Goal: Information Seeking & Learning: Learn about a topic

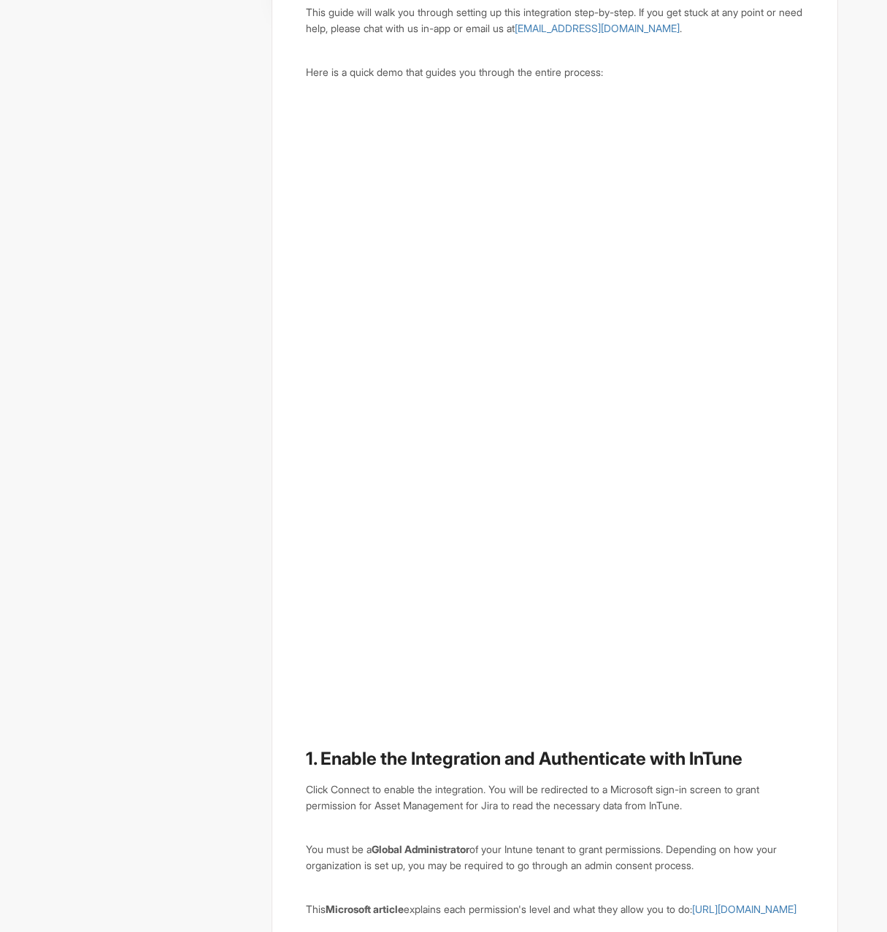
scroll to position [876, 0]
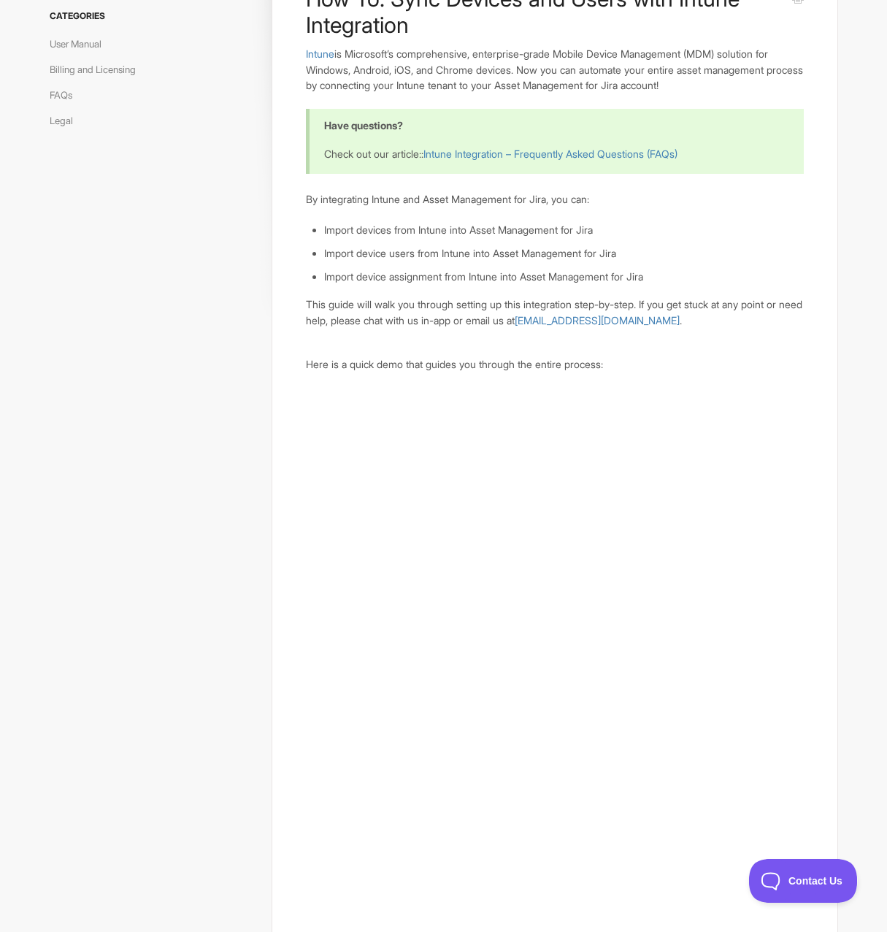
scroll to position [0, 0]
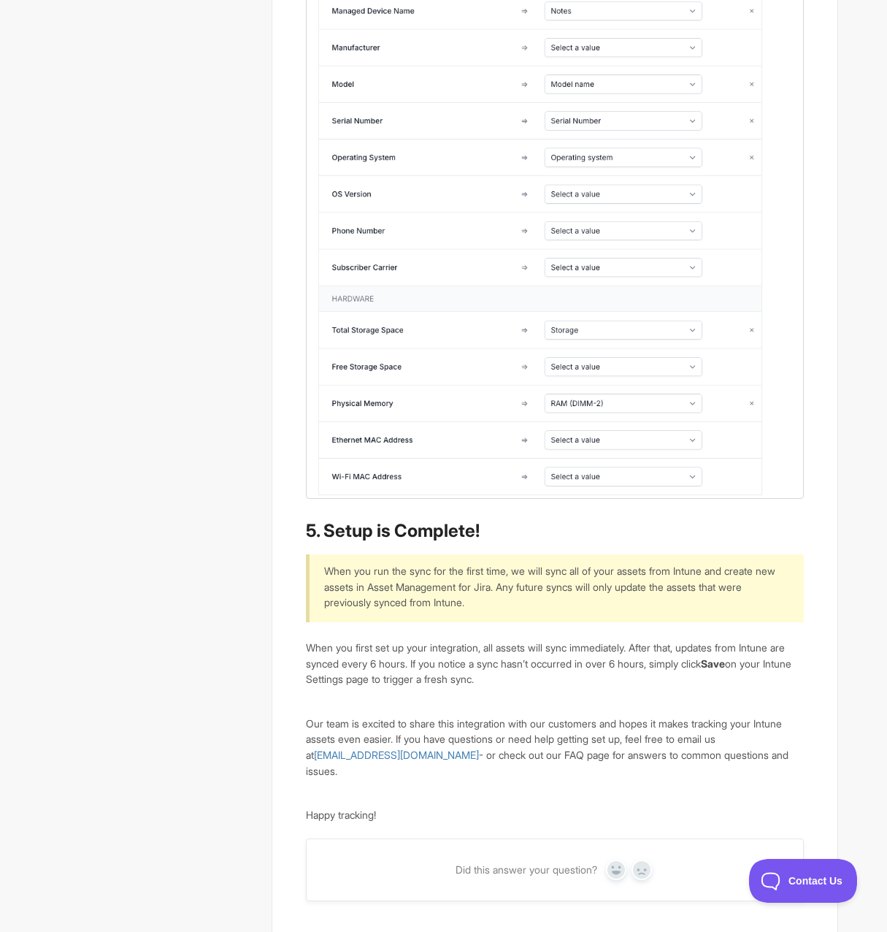
click at [575, 428] on img at bounding box center [554, 176] width 497 height 643
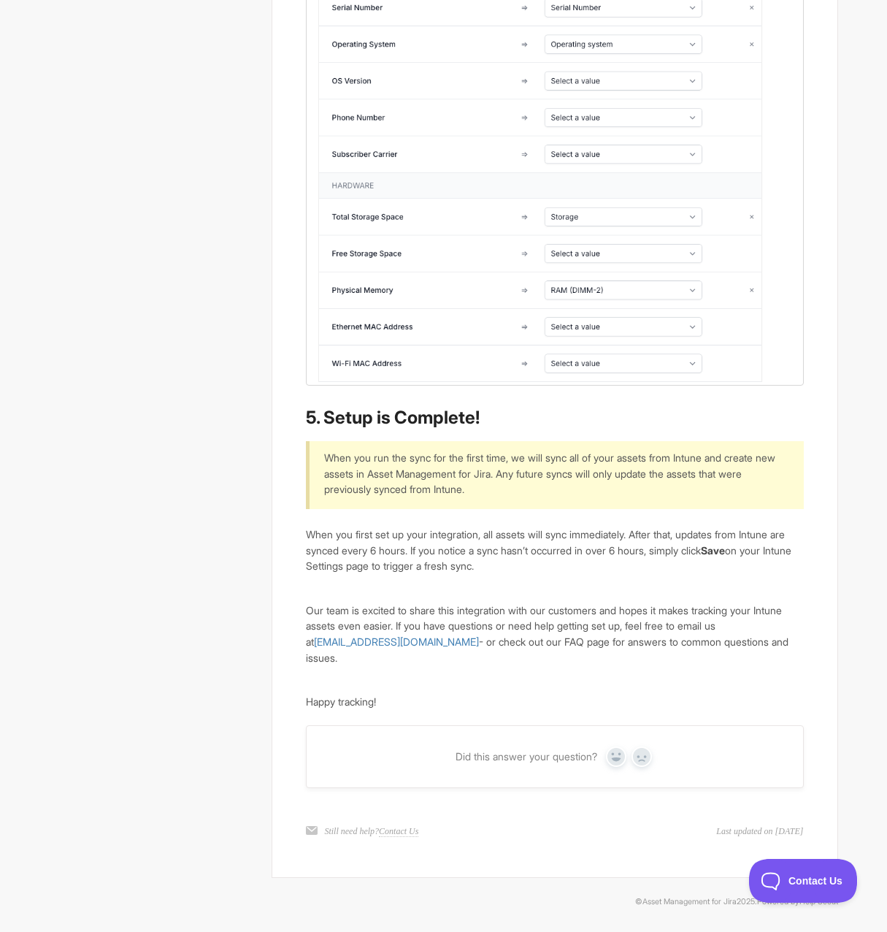
scroll to position [3276, 0]
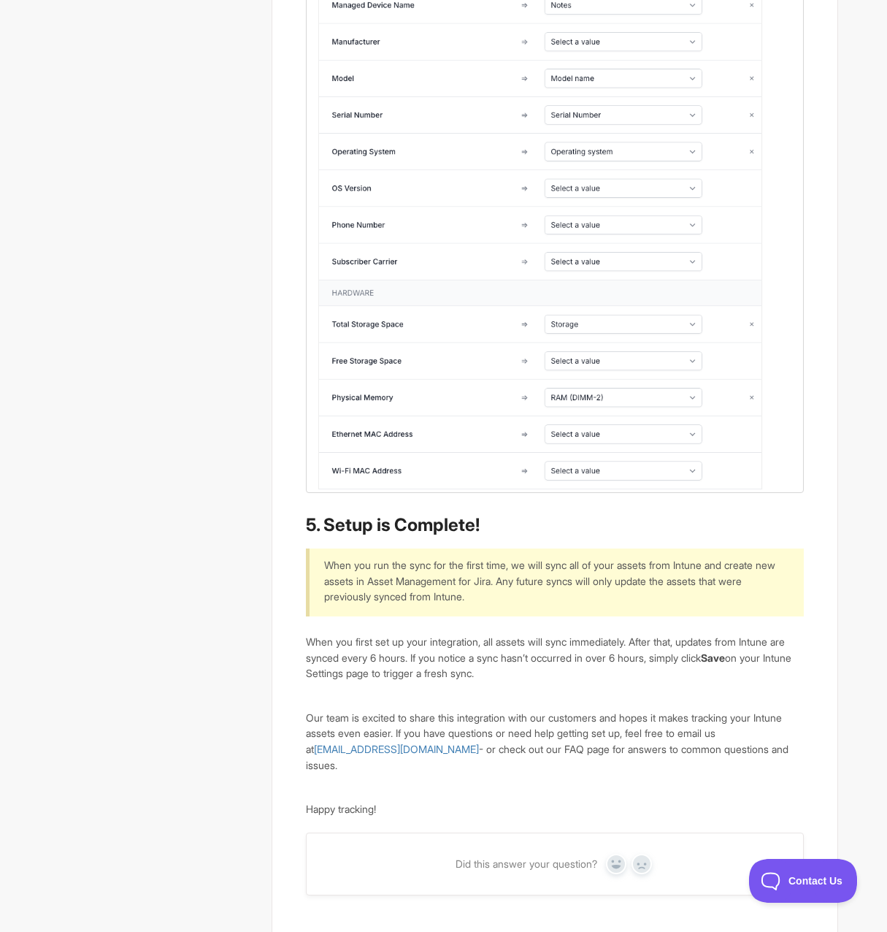
scroll to position [3213, 0]
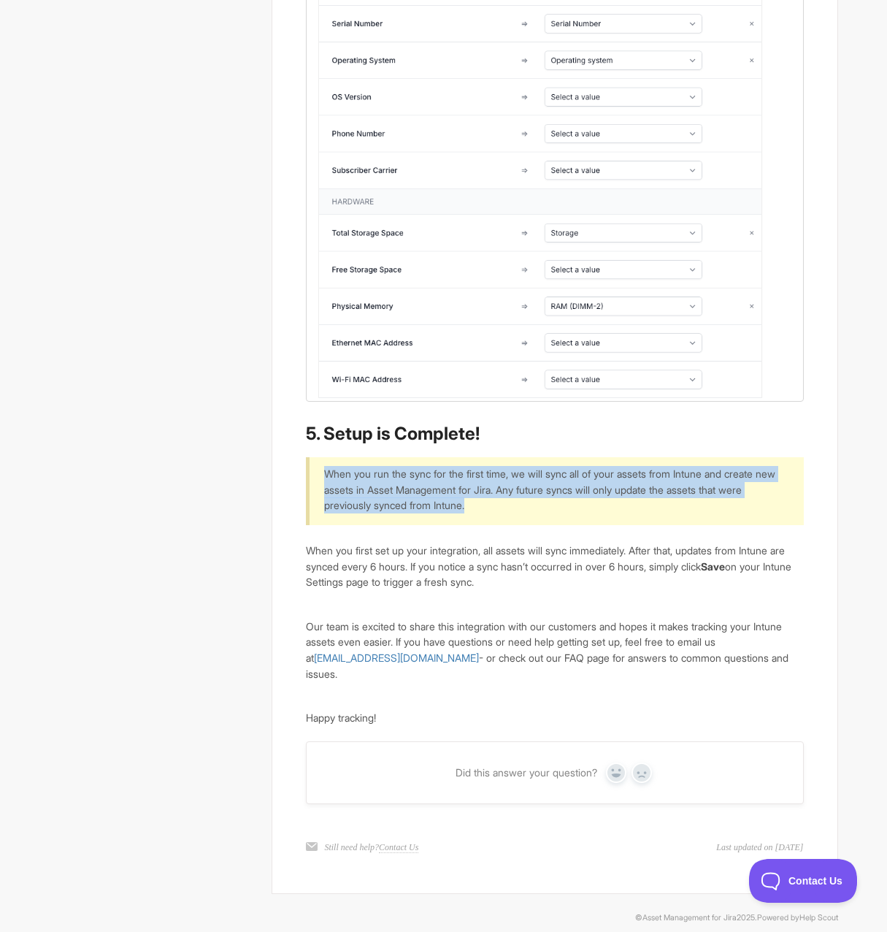
drag, startPoint x: 656, startPoint y: 548, endPoint x: 319, endPoint y: 517, distance: 338.1
click at [319, 517] on div "When you run the sync for the first time, we will sync all of your assets from …" at bounding box center [554, 491] width 497 height 68
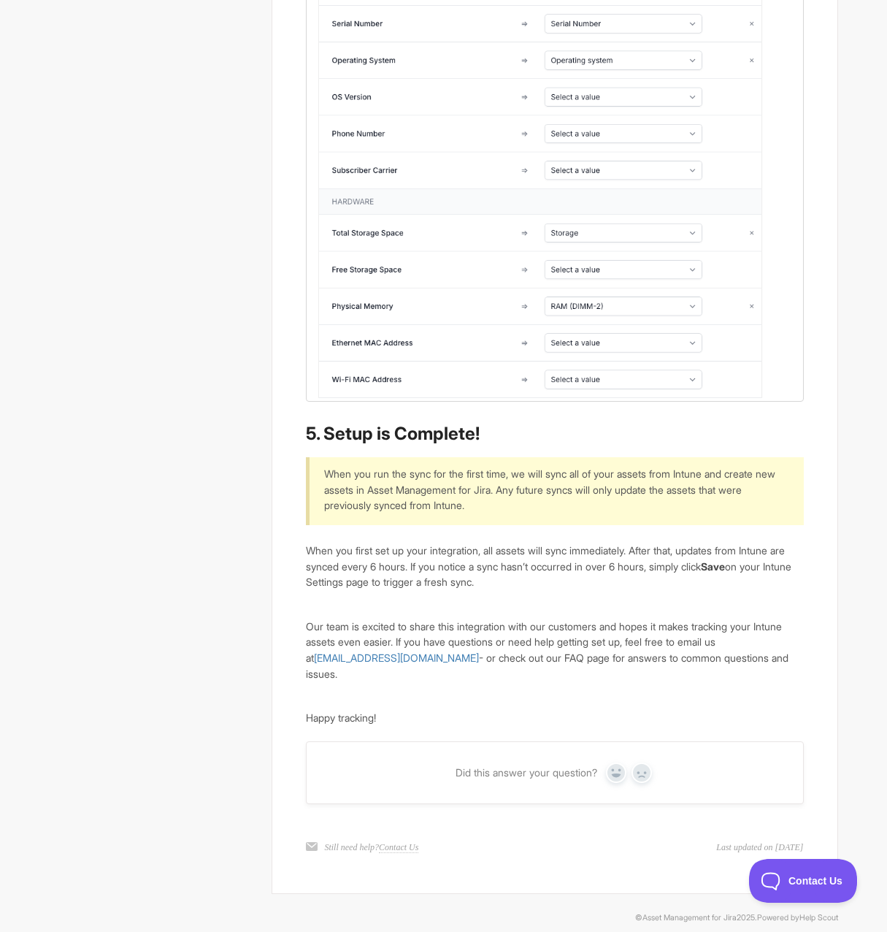
drag, startPoint x: 359, startPoint y: 667, endPoint x: 538, endPoint y: 676, distance: 179.1
click at [538, 676] on p "Our team is excited to share this integration with our customers and hopes it m…" at bounding box center [554, 651] width 497 height 64
drag, startPoint x: 670, startPoint y: 630, endPoint x: 459, endPoint y: 604, distance: 212.6
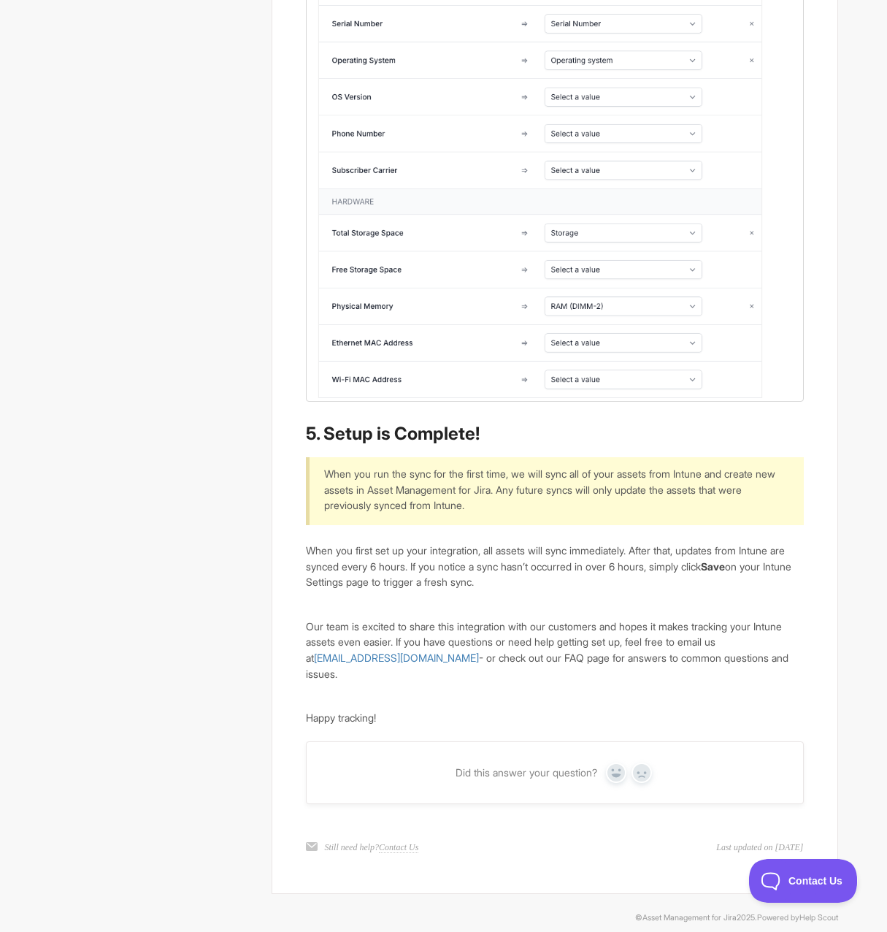
click at [459, 590] on p "When you first set up your integration, all assets will sync immediately. After…" at bounding box center [554, 566] width 497 height 47
drag, startPoint x: 459, startPoint y: 604, endPoint x: 659, endPoint y: 632, distance: 202.7
click at [665, 590] on p "When you first set up your integration, all assets will sync immediately. After…" at bounding box center [554, 566] width 497 height 47
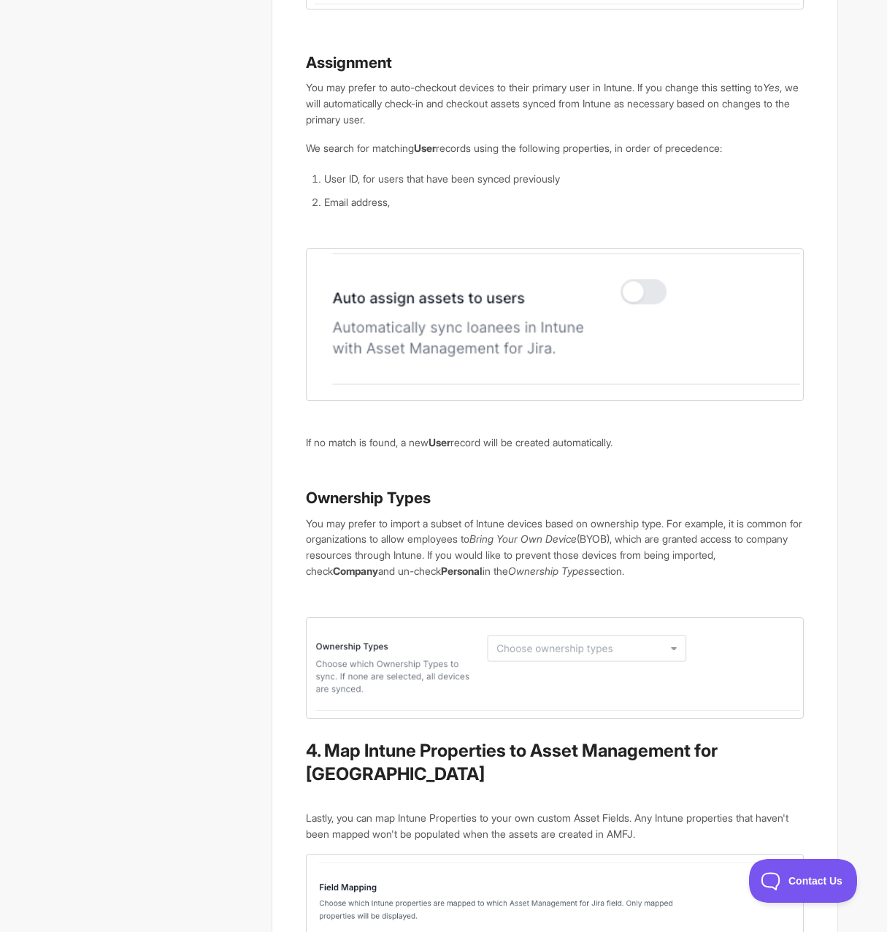
click at [640, 579] on p "You may prefer to import a subset of Intune devices based on ownership type. Fo…" at bounding box center [554, 548] width 497 height 64
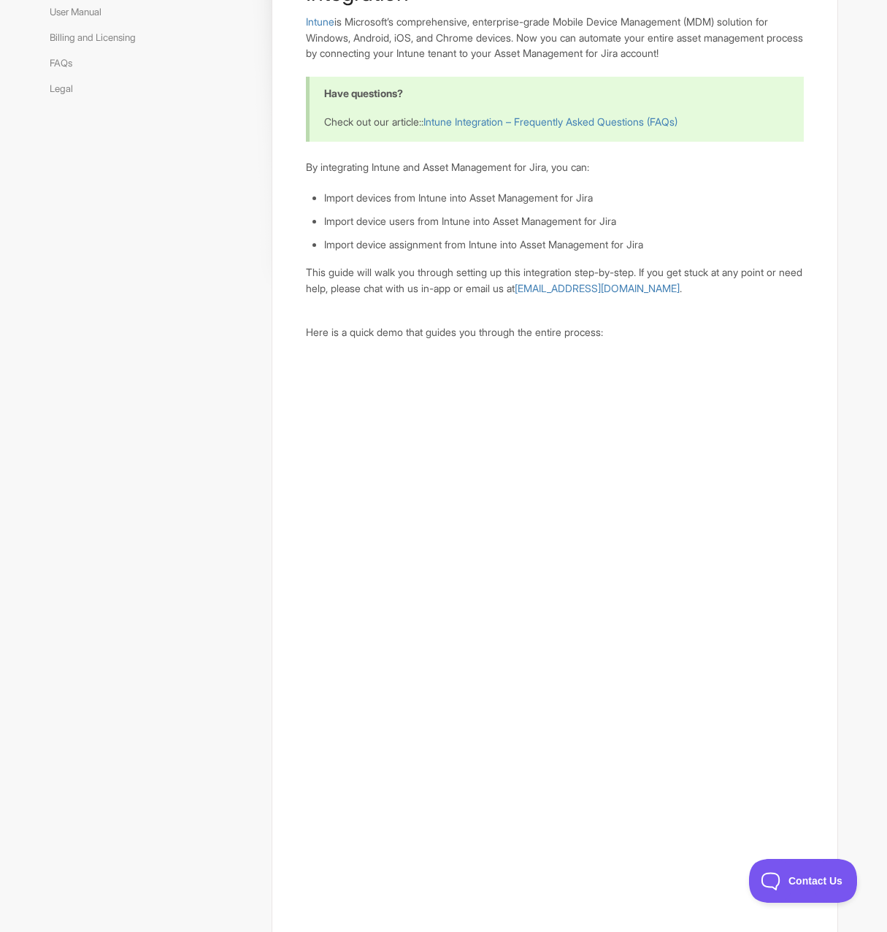
scroll to position [0, 0]
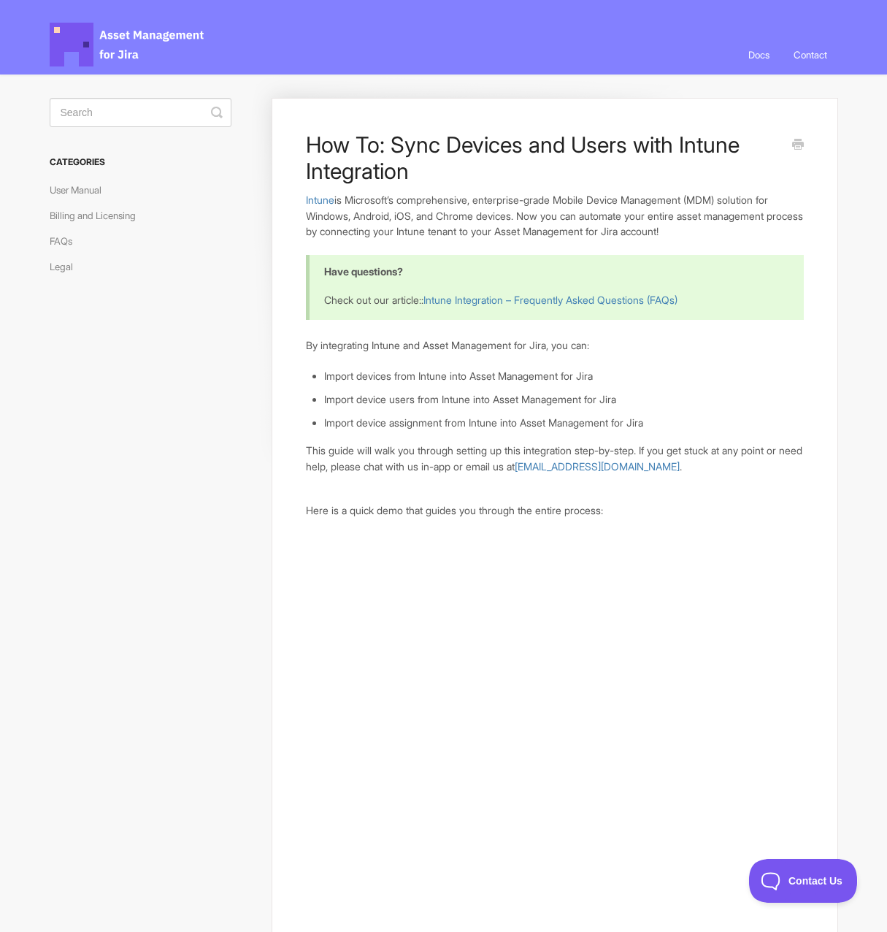
click at [86, 167] on h3 "Categories" at bounding box center [141, 162] width 182 height 26
click at [150, 33] on span "Asset Management for Jira Docs" at bounding box center [128, 45] width 156 height 44
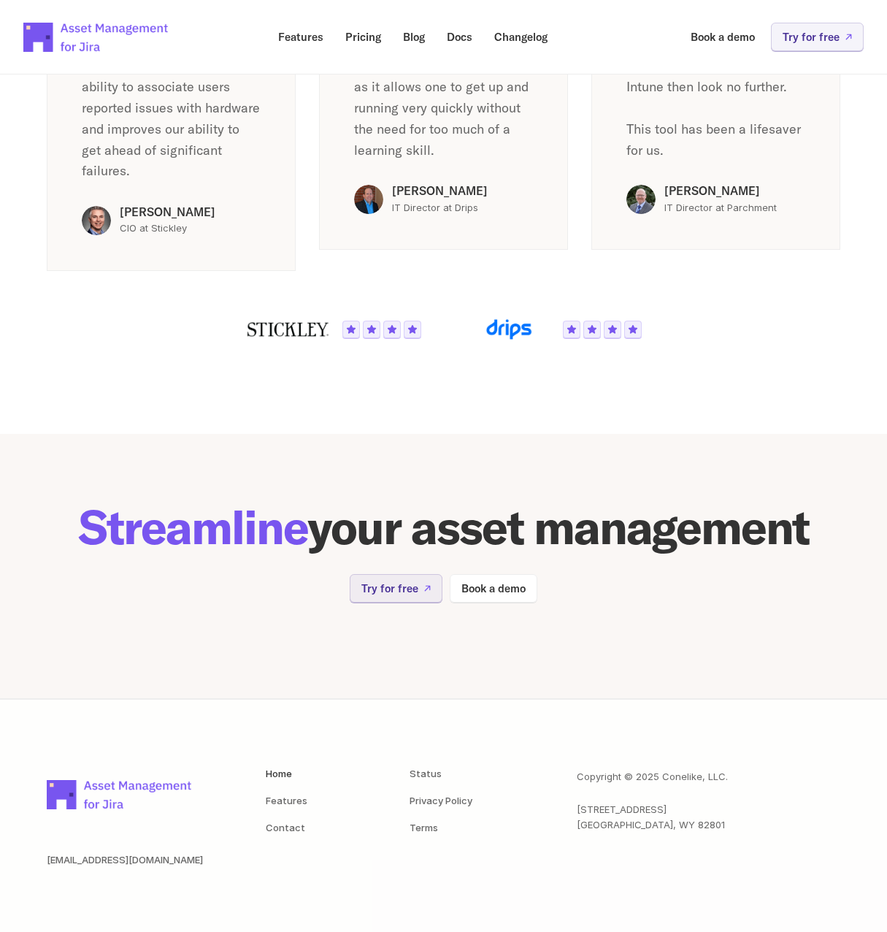
scroll to position [2685, 0]
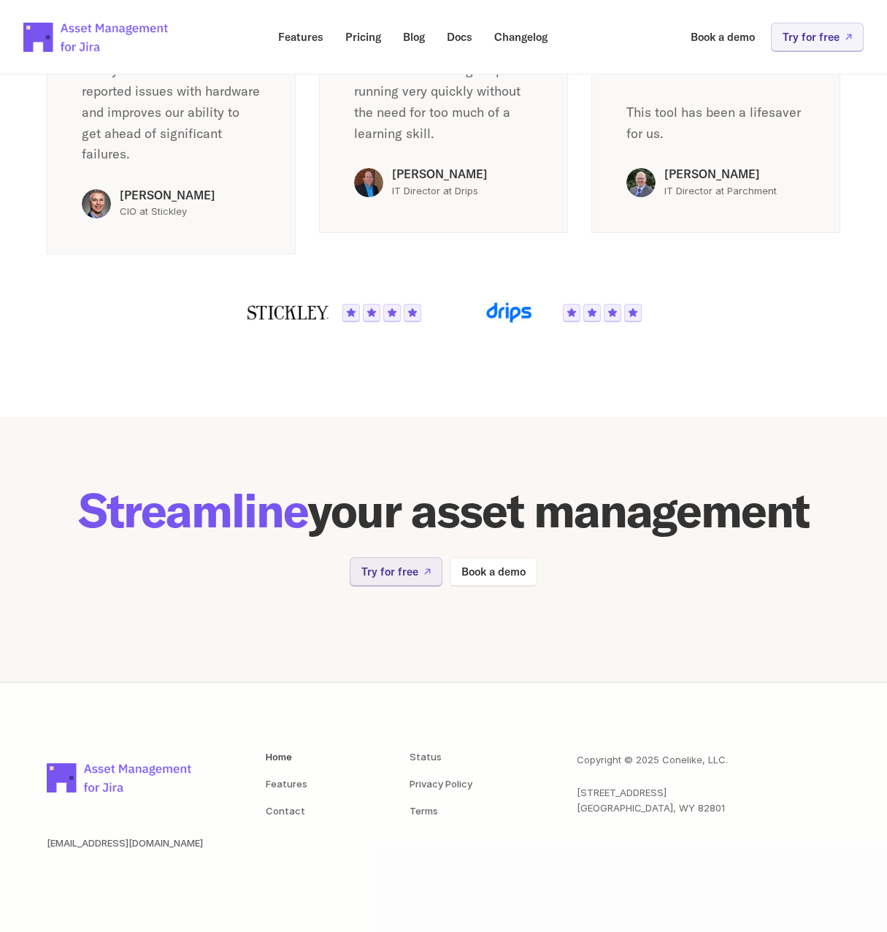
drag, startPoint x: 506, startPoint y: 413, endPoint x: 614, endPoint y: 627, distance: 239.1
drag, startPoint x: 614, startPoint y: 627, endPoint x: 430, endPoint y: 659, distance: 186.9
click at [430, 659] on div "Streamline your asset management Try for free Book a demo" at bounding box center [444, 549] width 794 height 265
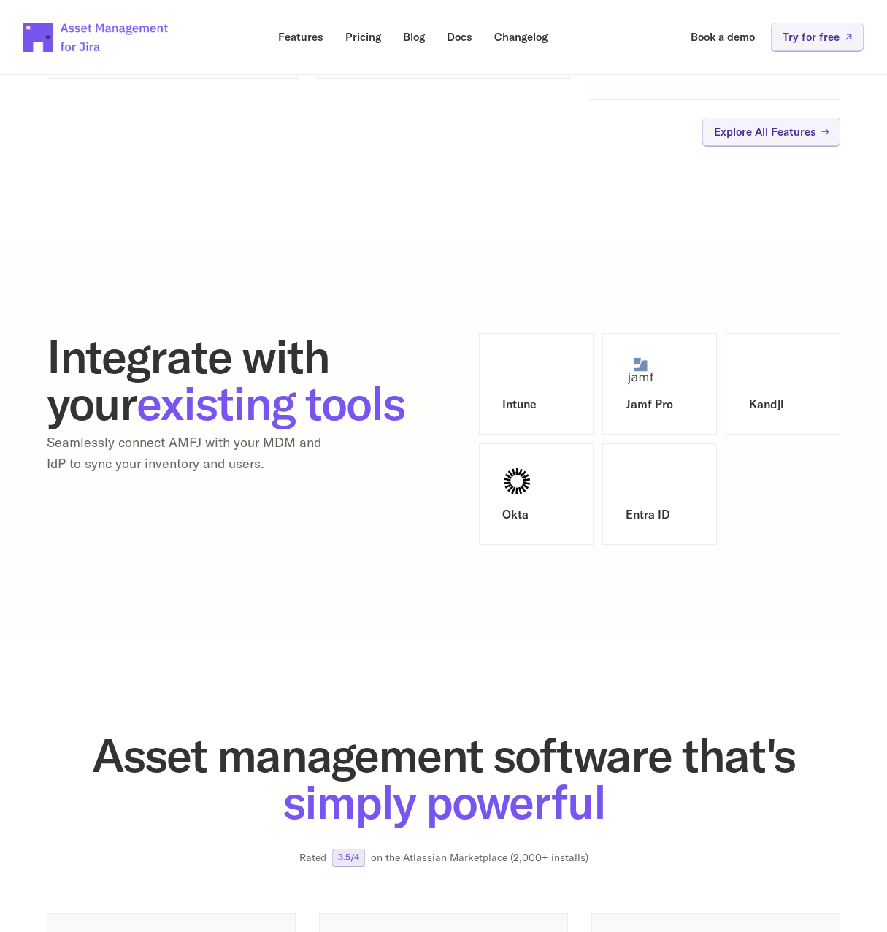
scroll to position [1370, 0]
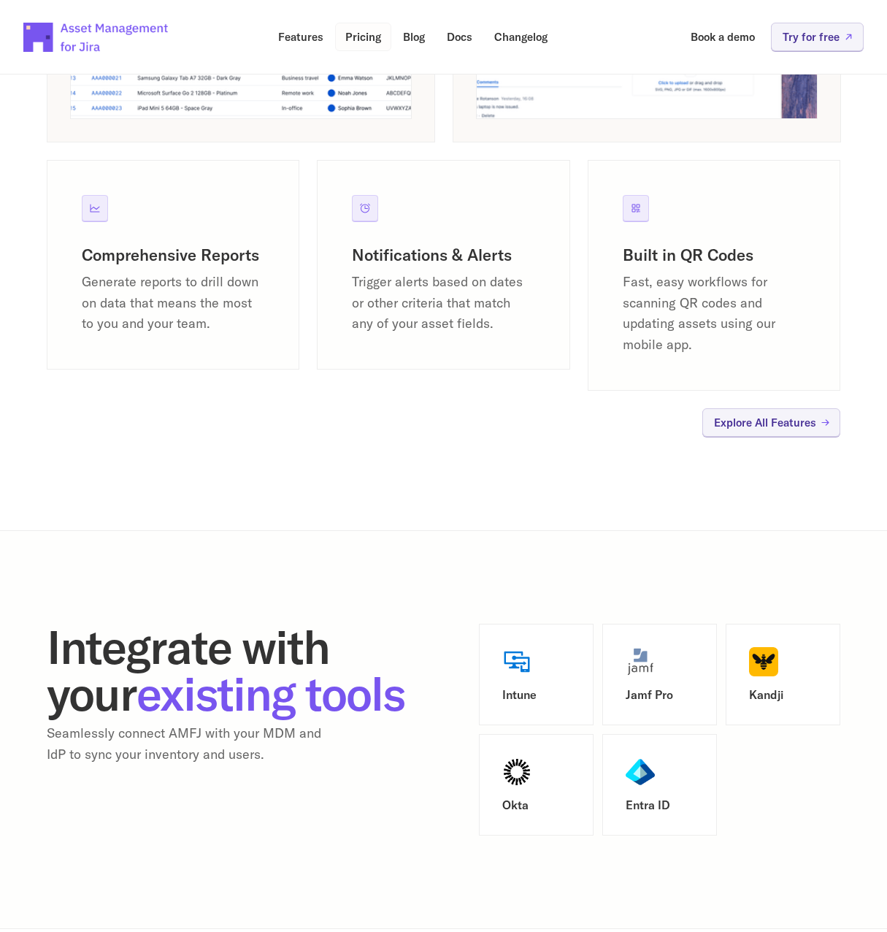
click at [358, 46] on link "Pricing" at bounding box center [363, 37] width 56 height 28
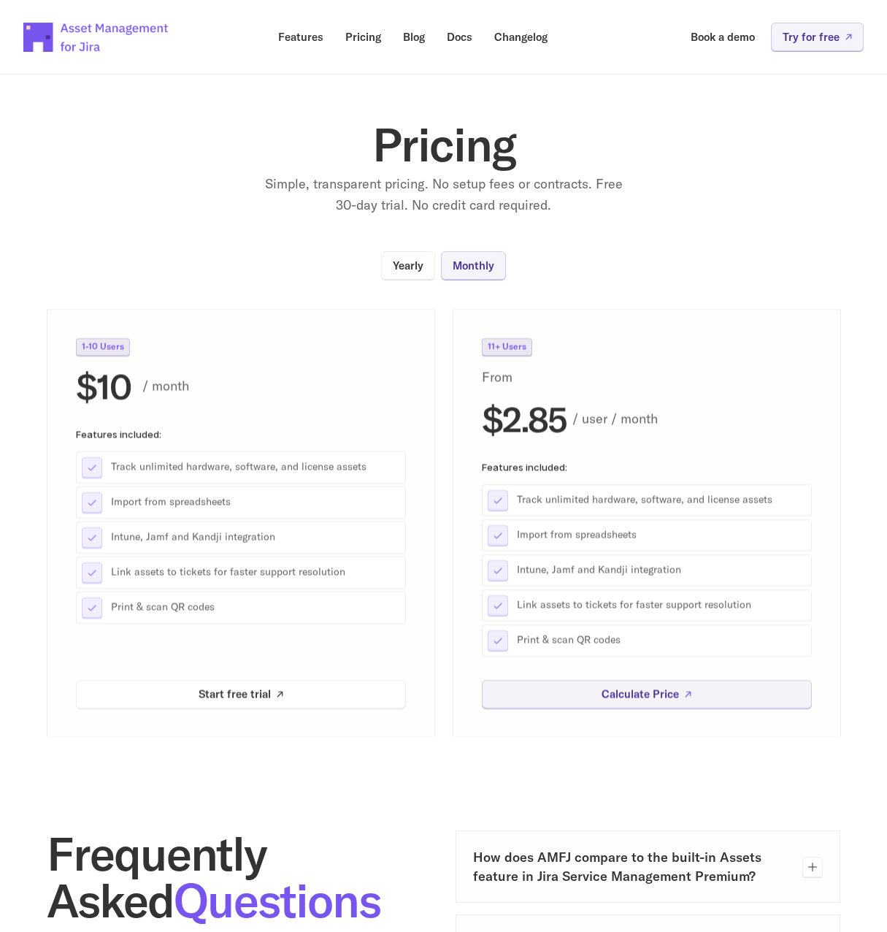
click at [418, 271] on p "Yearly" at bounding box center [408, 265] width 31 height 11
click at [459, 269] on p "Monthly" at bounding box center [474, 265] width 42 height 11
click at [404, 271] on p "Yearly" at bounding box center [408, 265] width 31 height 11
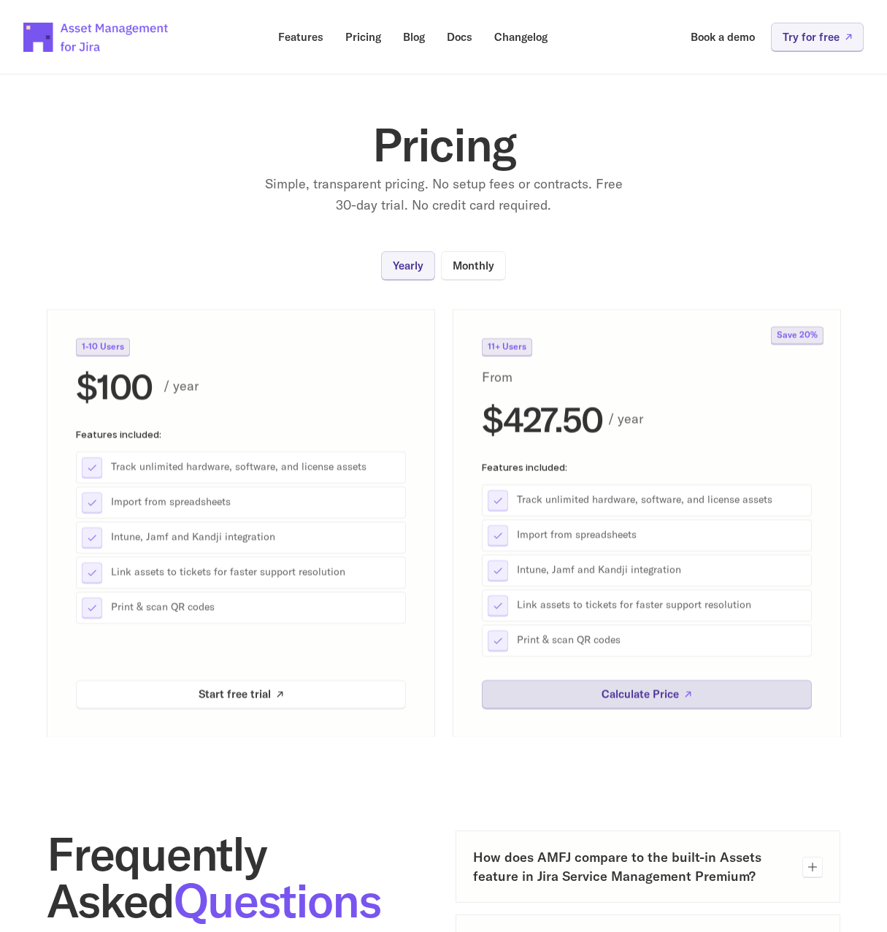
click at [694, 694] on link "Calculate Price" at bounding box center [647, 693] width 330 height 28
click at [464, 37] on p "Docs" at bounding box center [460, 36] width 26 height 11
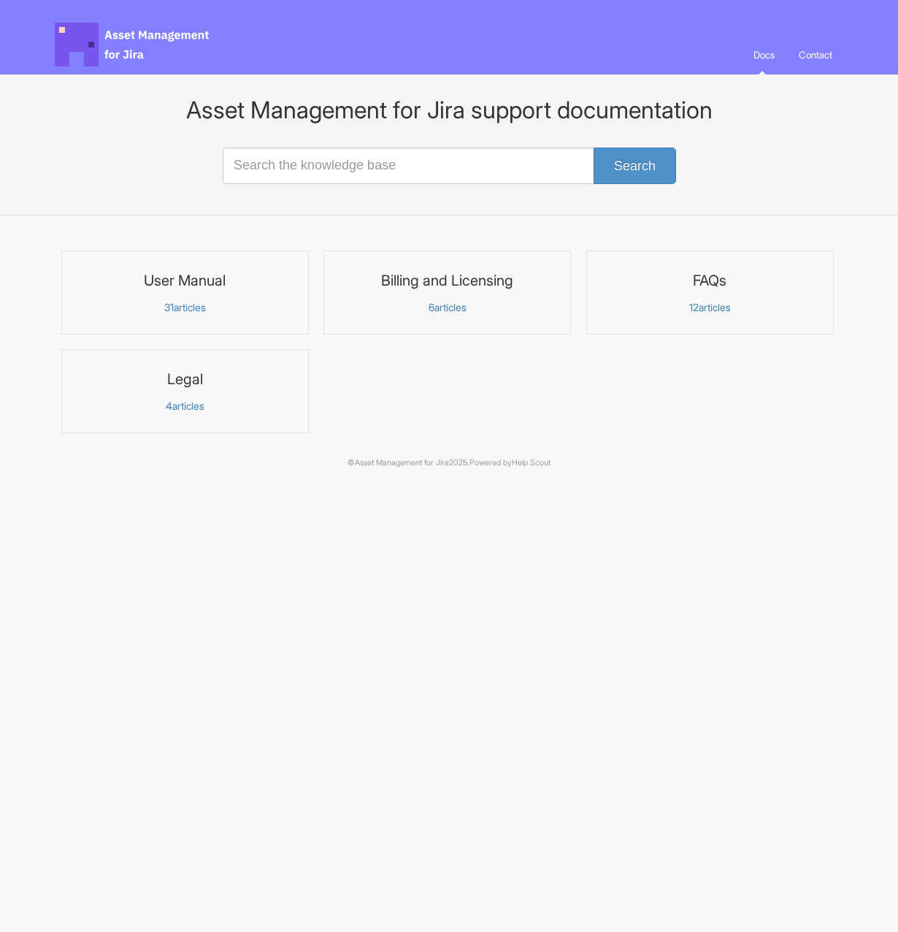
click at [229, 319] on link "User Manual 31 articles" at bounding box center [185, 292] width 248 height 84
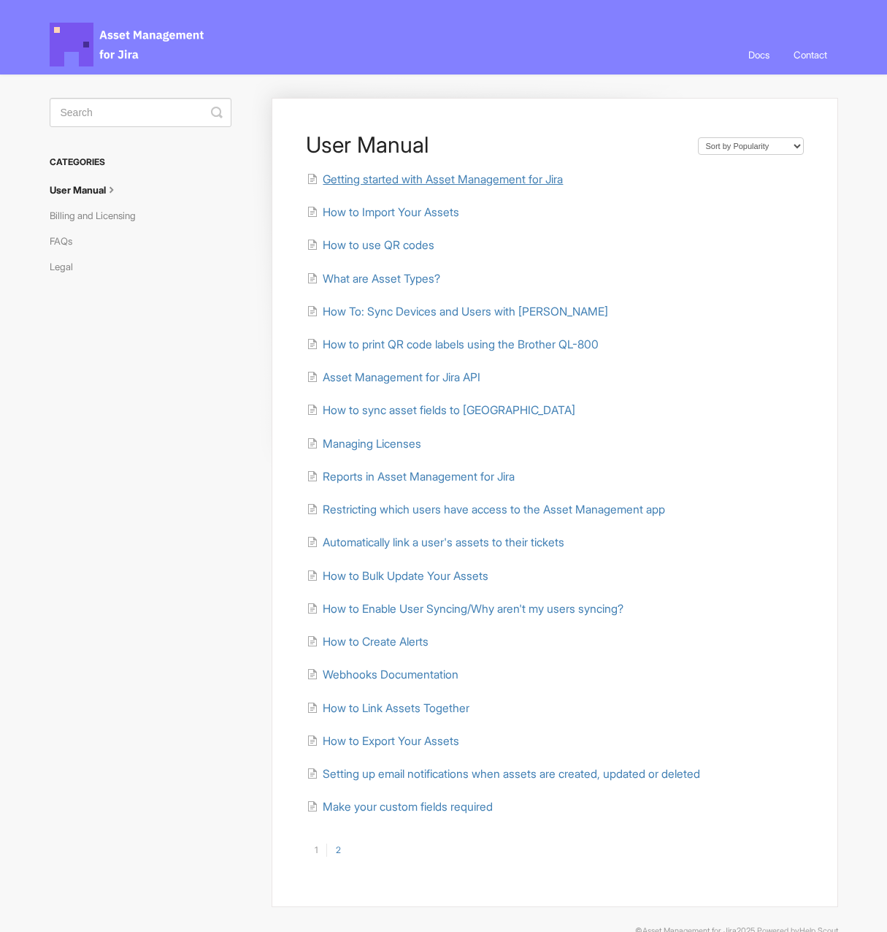
click at [514, 175] on span "Getting started with Asset Management for Jira" at bounding box center [443, 179] width 240 height 14
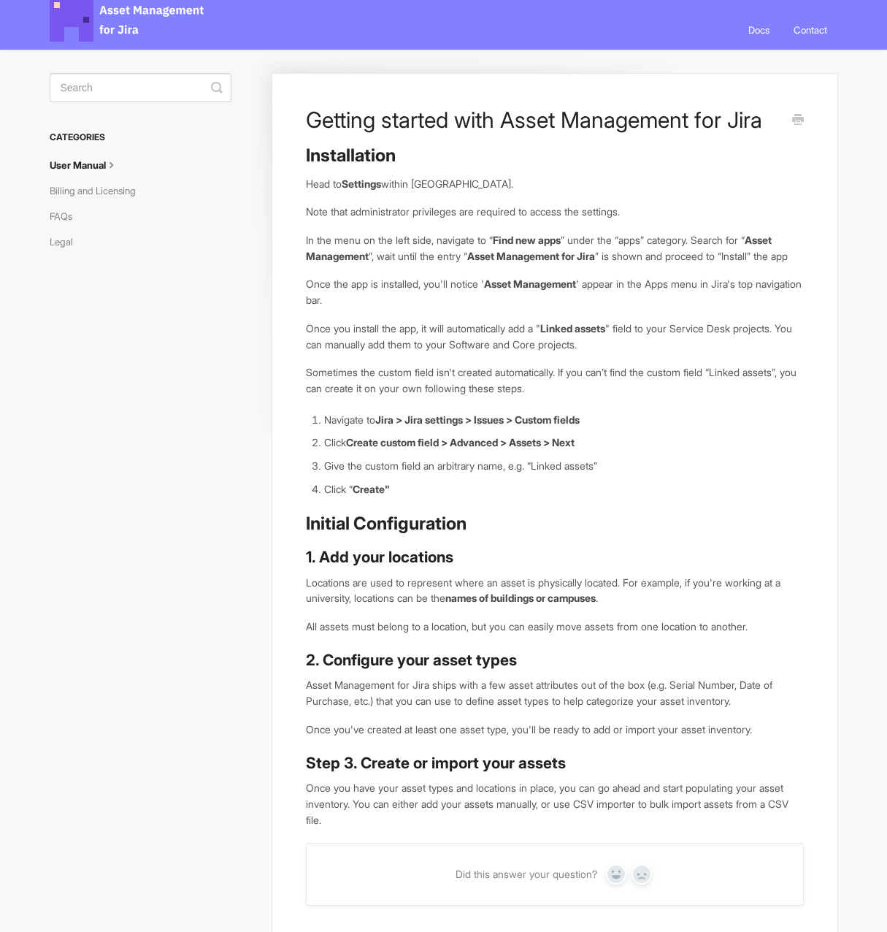
scroll to position [12, 0]
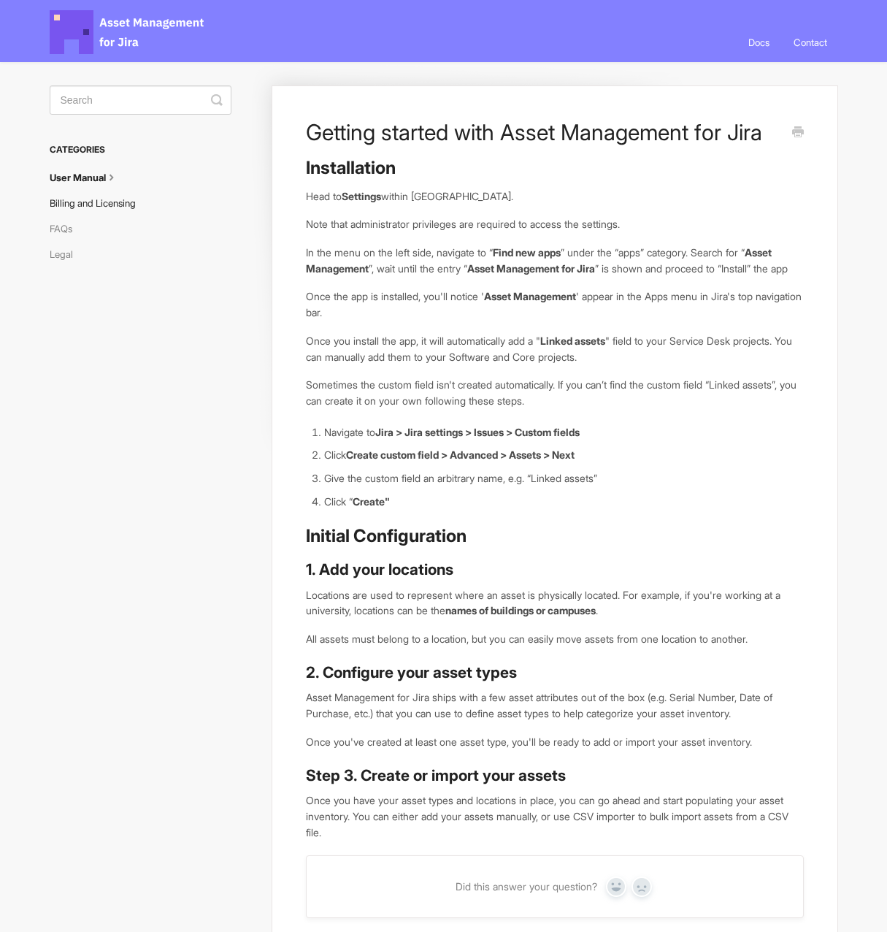
click at [134, 199] on link "Billing and Licensing" at bounding box center [98, 202] width 97 height 23
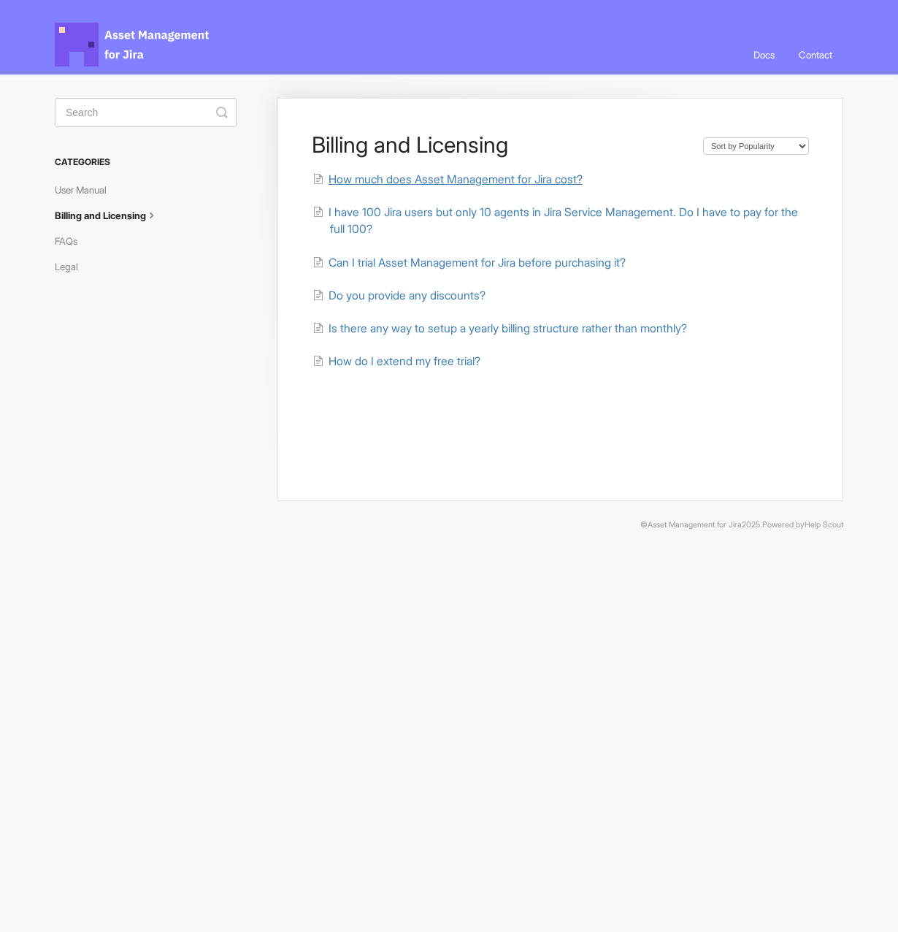
click at [473, 177] on span "How much does Asset Management for Jira cost?" at bounding box center [456, 179] width 254 height 14
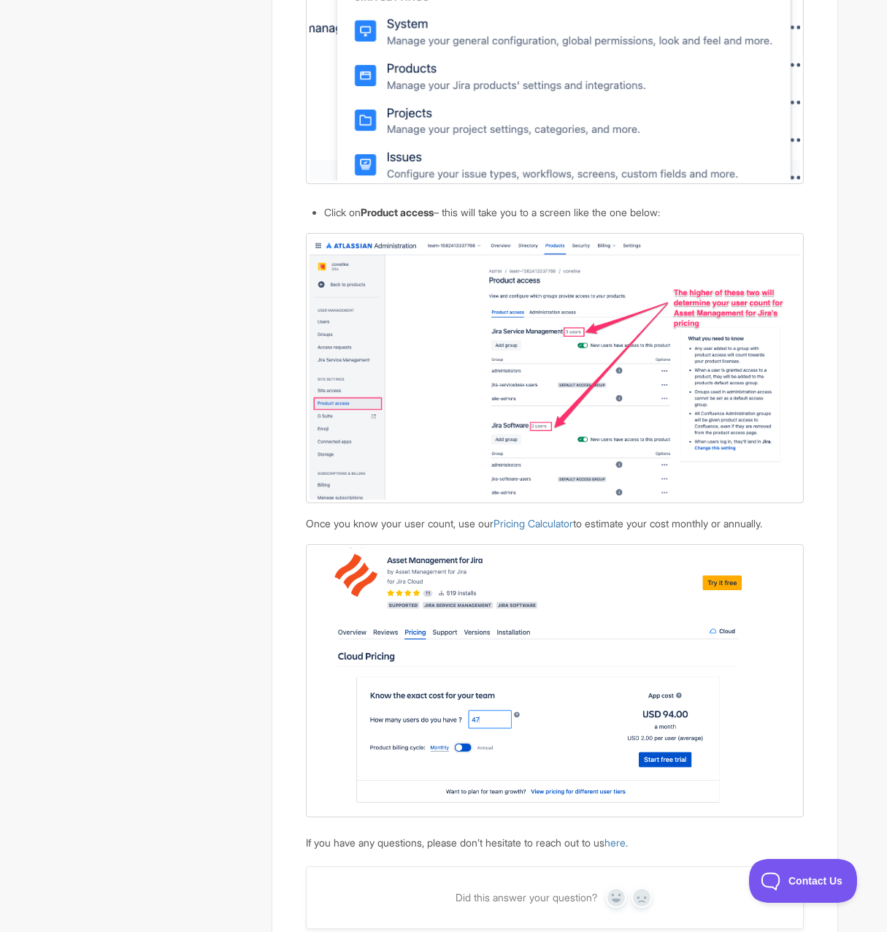
scroll to position [1285, 0]
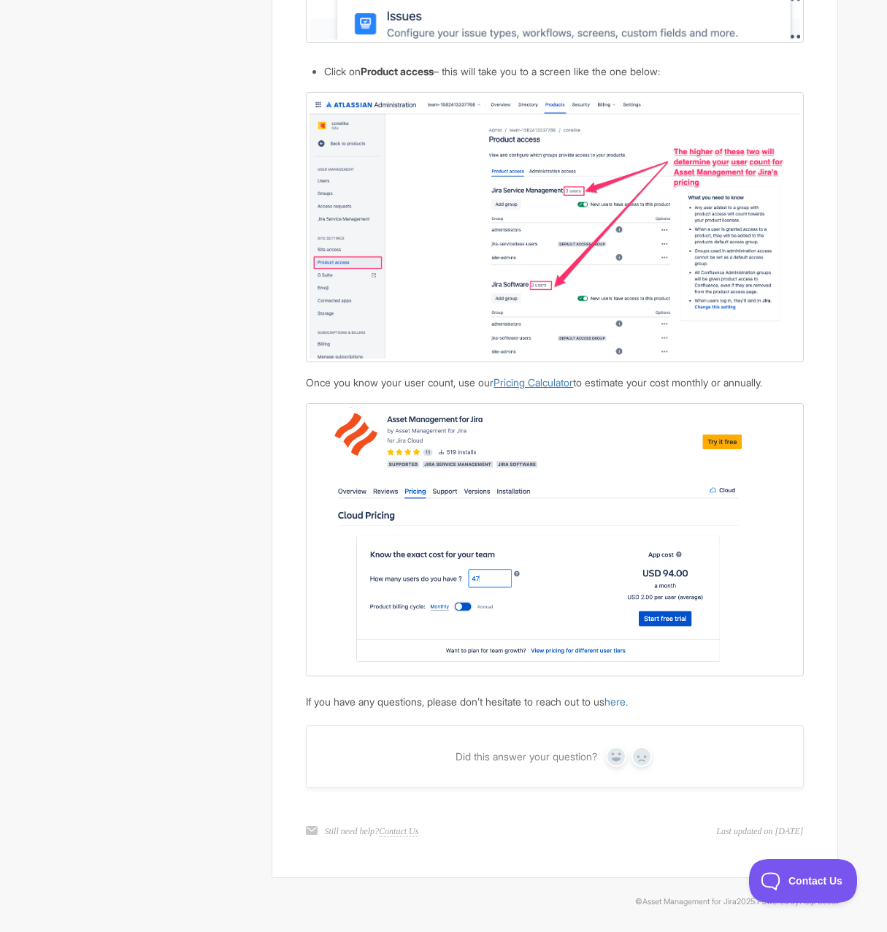
click at [538, 385] on link "Pricing Calculator" at bounding box center [534, 382] width 80 height 12
